Goal: Check status: Check status

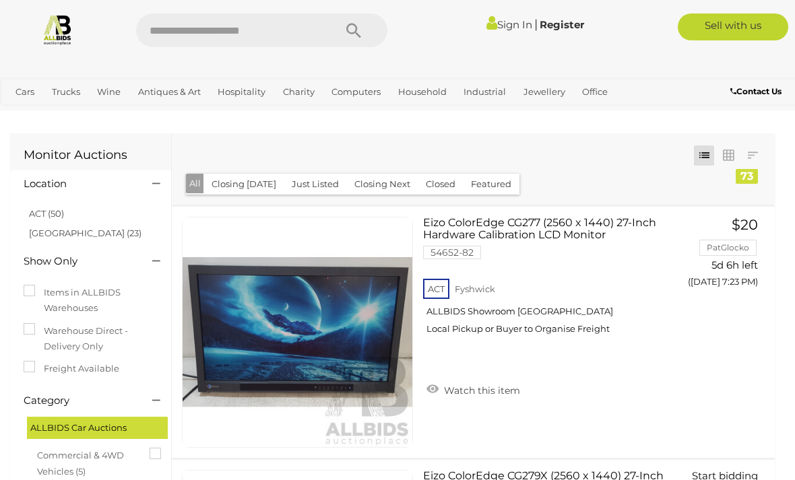
click at [573, 15] on div "Sign In | Register" at bounding box center [494, 24] width 194 height 22
click at [498, 30] on link "Sign In" at bounding box center [509, 24] width 46 height 13
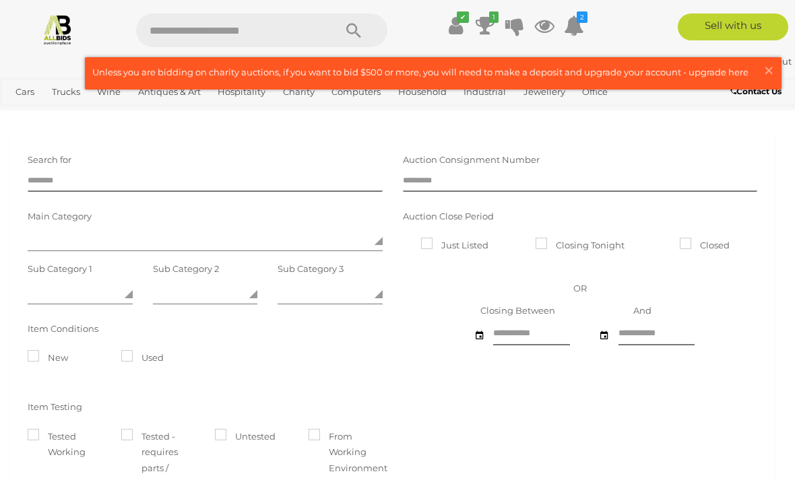
click at [572, 20] on icon at bounding box center [574, 25] width 20 height 24
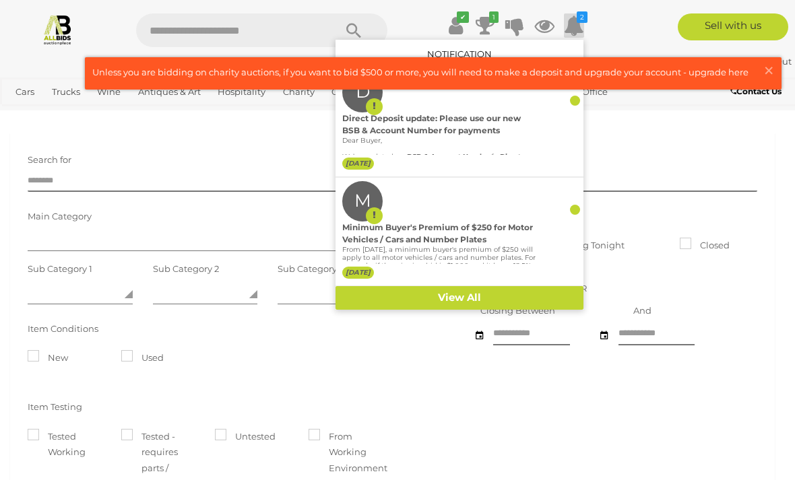
click at [484, 26] on icon at bounding box center [484, 25] width 19 height 24
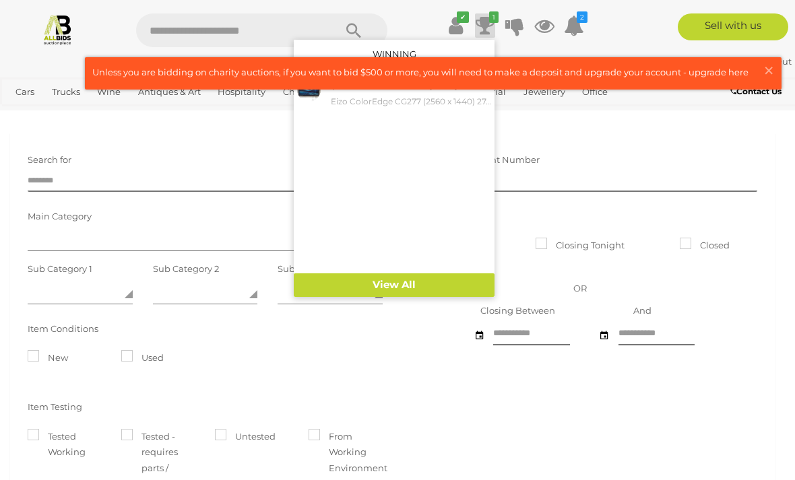
click at [436, 287] on link "View All" at bounding box center [394, 285] width 201 height 24
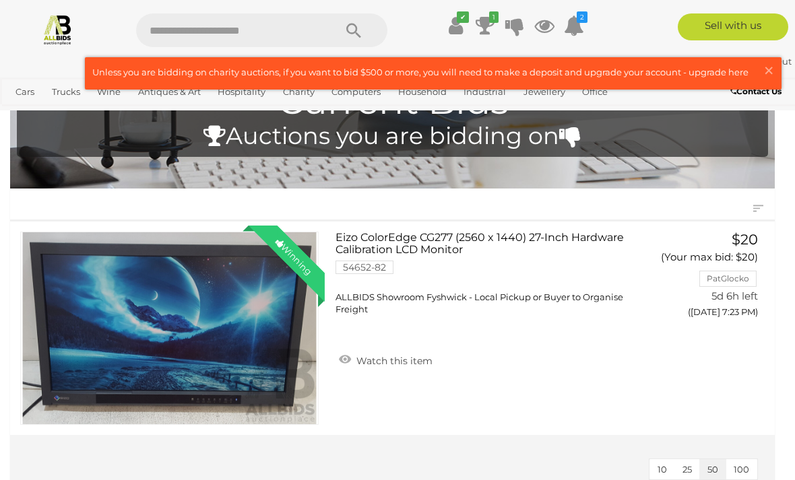
scroll to position [45, 0]
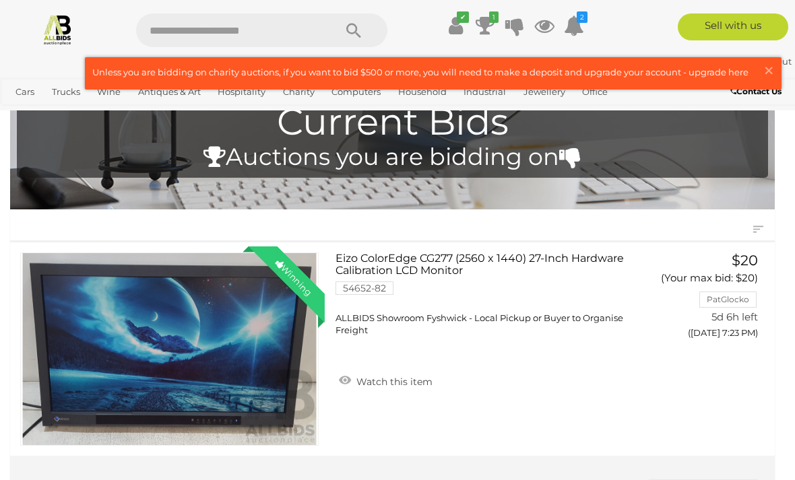
click at [237, 33] on input "text" at bounding box center [228, 30] width 185 height 34
type input "*******"
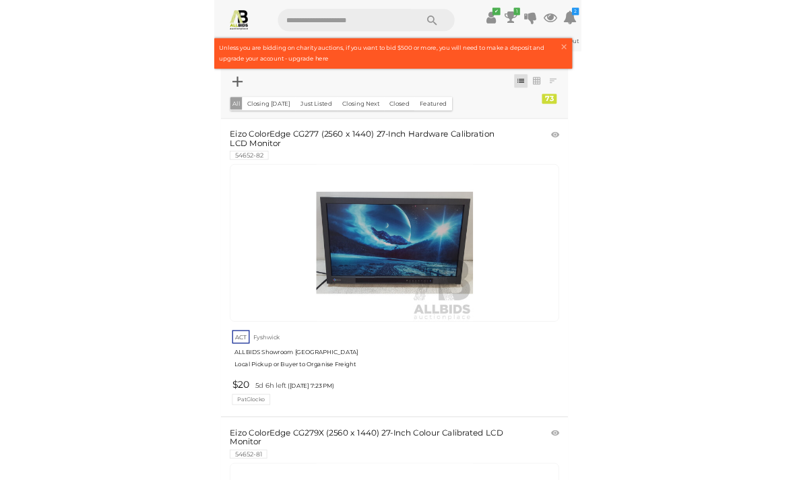
scroll to position [1, 0]
